Goal: Navigation & Orientation: Go to known website

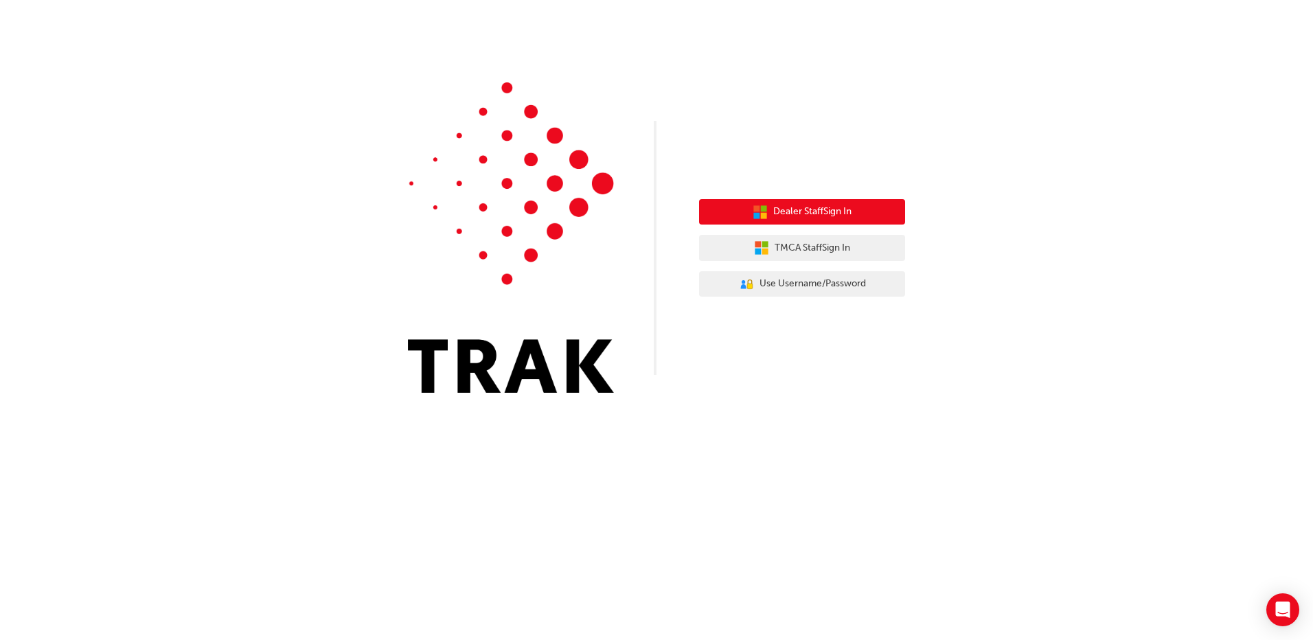
click at [788, 213] on span "Dealer Staff Sign In" at bounding box center [812, 212] width 78 height 16
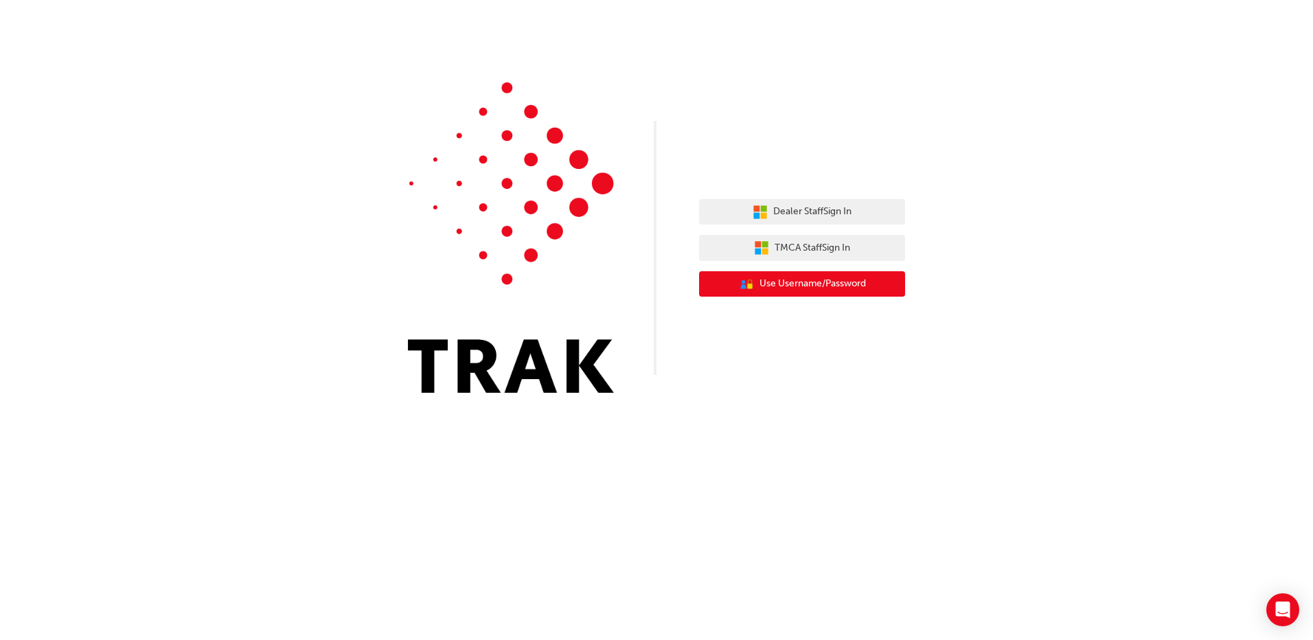
click at [809, 289] on span "Use Username/Password" at bounding box center [812, 284] width 106 height 16
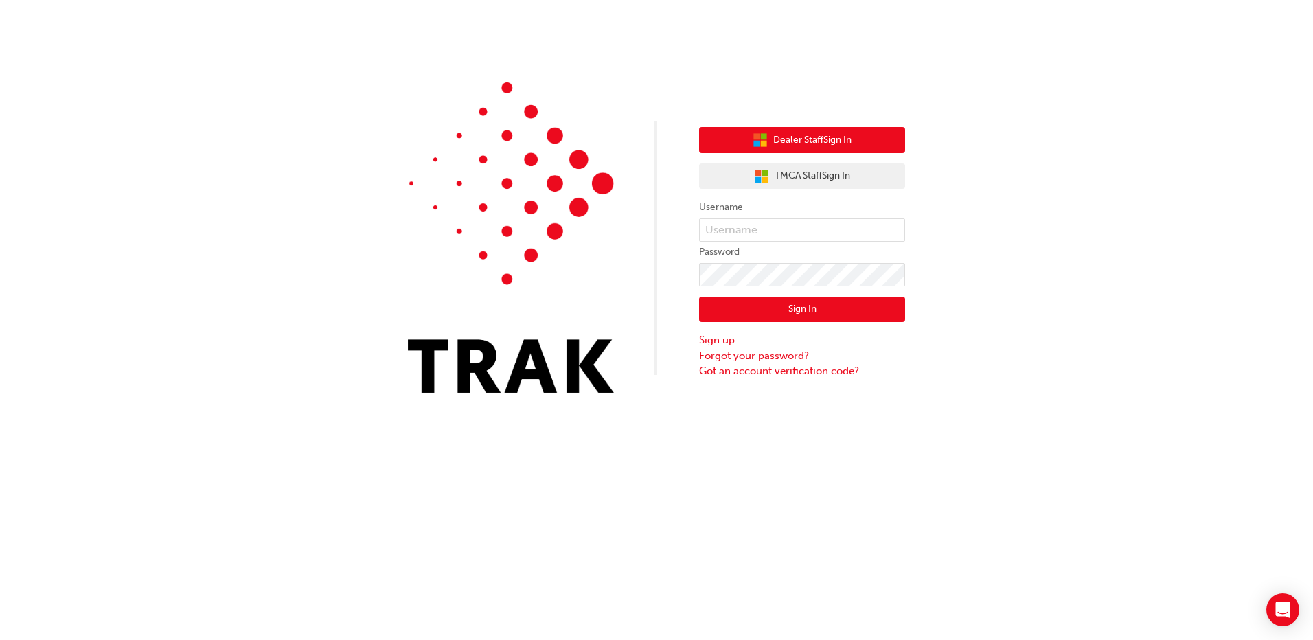
click at [781, 141] on span "Dealer Staff Sign In" at bounding box center [812, 141] width 78 height 16
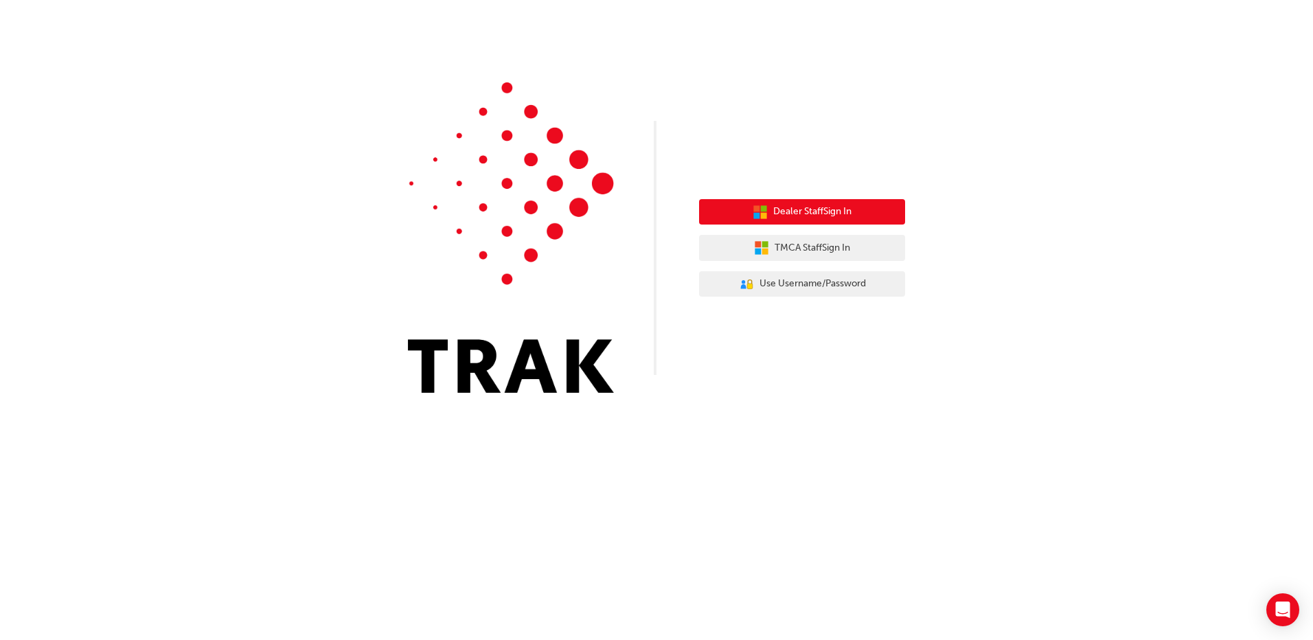
click at [807, 212] on span "Dealer Staff Sign In" at bounding box center [812, 212] width 78 height 16
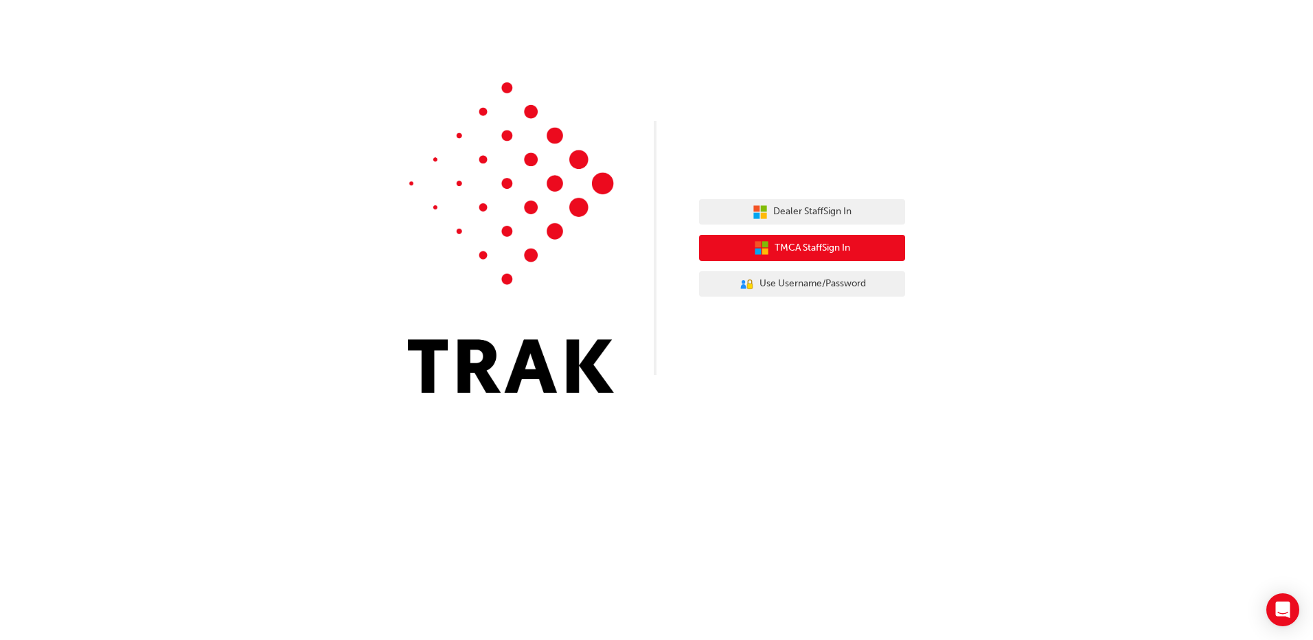
click at [792, 240] on button "TMCA Staff Sign In" at bounding box center [802, 248] width 206 height 26
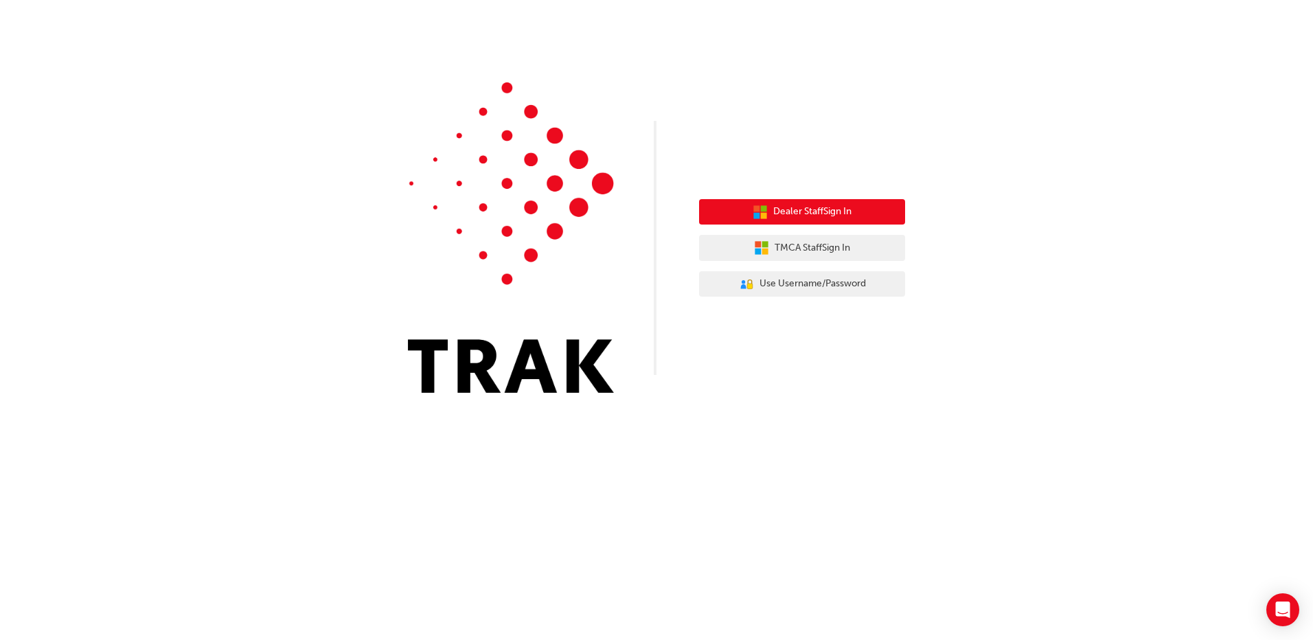
click at [794, 214] on span "Dealer Staff Sign In" at bounding box center [812, 212] width 78 height 16
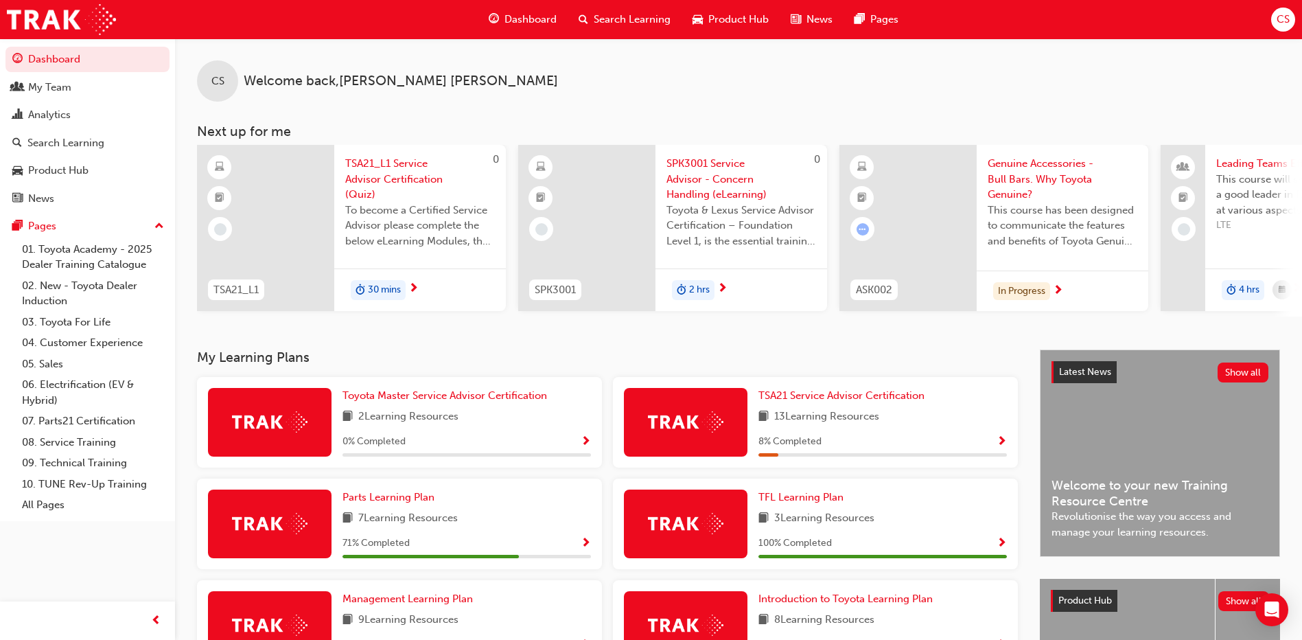
scroll to position [205, 0]
